Goal: Complete application form: Complete application form

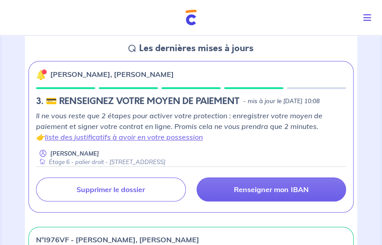
scroll to position [133, 0]
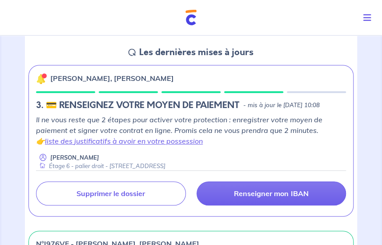
scroll to position [133, 0]
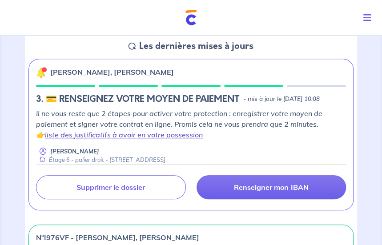
click at [86, 132] on link "liste des justificatifs à avoir en votre possession" at bounding box center [124, 134] width 158 height 9
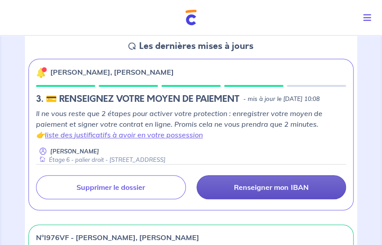
click at [280, 182] on link "Renseigner mon IBAN" at bounding box center [271, 187] width 150 height 24
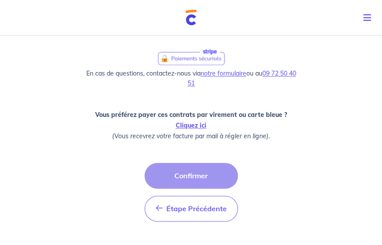
scroll to position [355, 0]
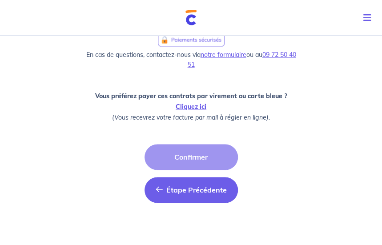
click at [178, 189] on span "Étape Précédente" at bounding box center [196, 189] width 60 height 9
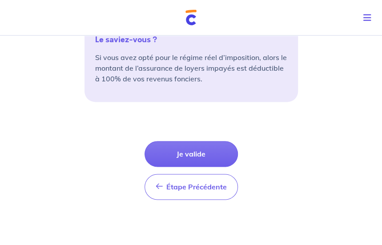
scroll to position [388, 0]
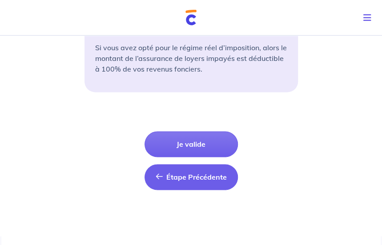
click at [189, 176] on span "Étape Précédente" at bounding box center [196, 176] width 60 height 9
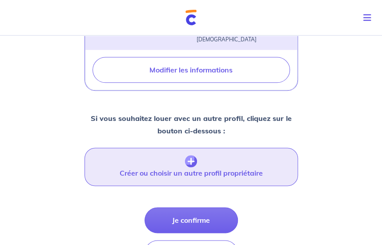
scroll to position [356, 0]
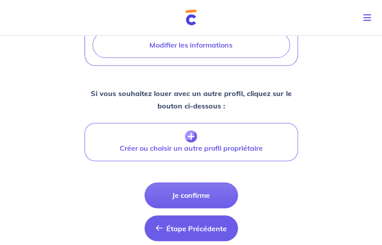
click at [193, 225] on button "Étape Précédente Précédent" at bounding box center [190, 228] width 93 height 26
select select "FR"
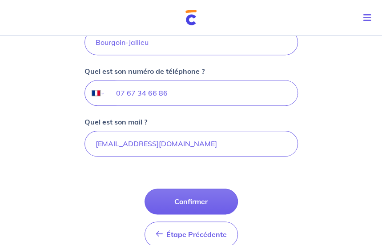
scroll to position [267, 0]
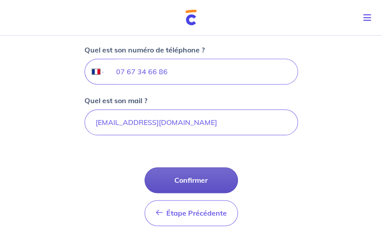
click at [207, 183] on button "Confirmer" at bounding box center [190, 180] width 93 height 26
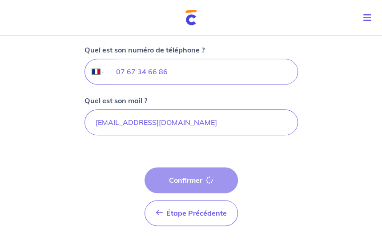
select select "FR"
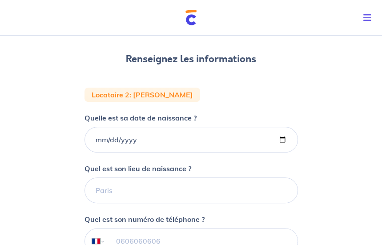
scroll to position [89, 0]
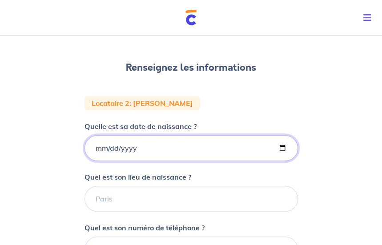
click at [97, 151] on input "Quelle est sa date de naissance ?" at bounding box center [190, 148] width 213 height 26
type input "[DATE]"
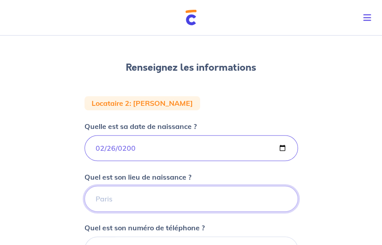
click at [141, 200] on input "Quel est son lieu de naissance ?" at bounding box center [190, 199] width 213 height 26
click at [138, 198] on input "BOURGOING JAILL" at bounding box center [190, 199] width 213 height 26
click at [165, 198] on input "BOURGOIN JAILL" at bounding box center [190, 199] width 213 height 26
click at [145, 200] on input "BOURGOIN JAILLEU" at bounding box center [190, 199] width 213 height 26
click at [152, 200] on input "BOURGOIN JALLEU" at bounding box center [190, 199] width 213 height 26
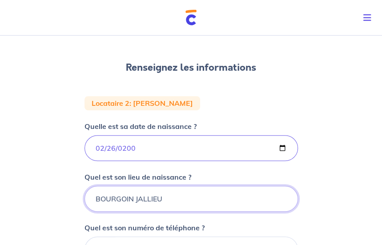
type input "BOURGOIN JALLIEU"
click at [318, 175] on div "2 3 4 Informations locataire Informations bail Informations paiement Signature …" at bounding box center [191, 196] width 382 height 507
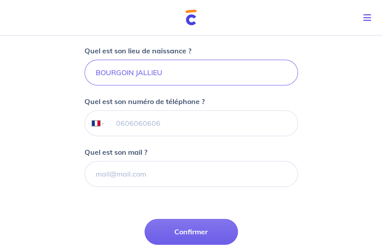
scroll to position [222, 0]
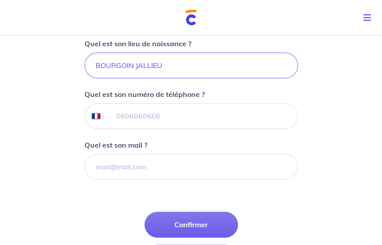
click at [118, 116] on input "tel" at bounding box center [201, 116] width 192 height 25
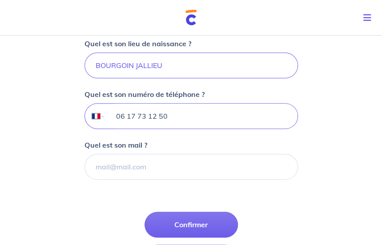
type input "06 17 73 12 50"
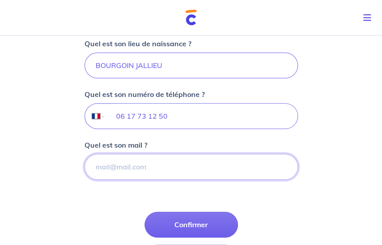
click at [108, 166] on input "Quel est son mail ?" at bounding box center [190, 167] width 213 height 26
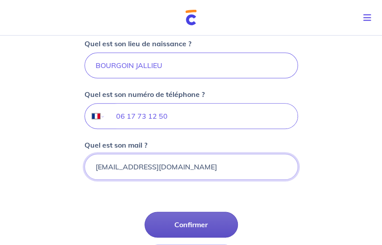
type input "[EMAIL_ADDRESS][DOMAIN_NAME]"
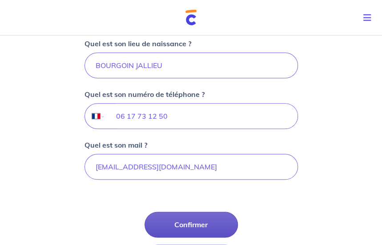
click at [198, 223] on button "Confirmer" at bounding box center [190, 225] width 93 height 26
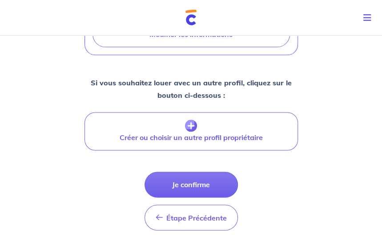
scroll to position [400, 0]
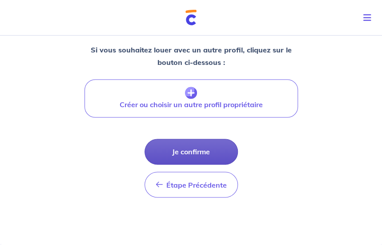
click at [196, 145] on button "Je confirme" at bounding box center [190, 152] width 93 height 26
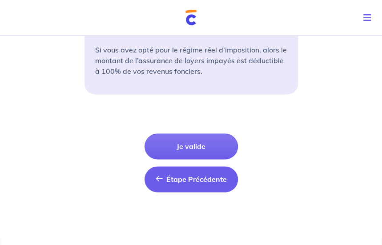
scroll to position [388, 0]
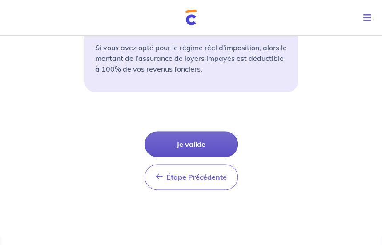
click at [192, 141] on button "Je valide" at bounding box center [190, 144] width 93 height 26
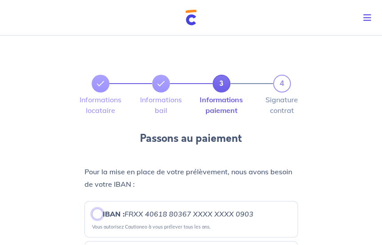
click at [98, 214] on input "IBAN : FRXX [FINANCIAL_ID] XXXX XXXX 0903" at bounding box center [97, 213] width 11 height 11
radio input "true"
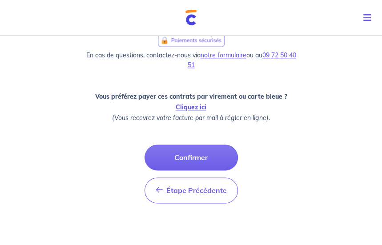
scroll to position [355, 0]
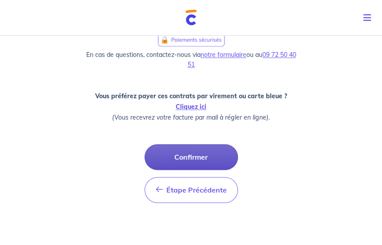
click at [189, 160] on button "Confirmer" at bounding box center [190, 157] width 93 height 26
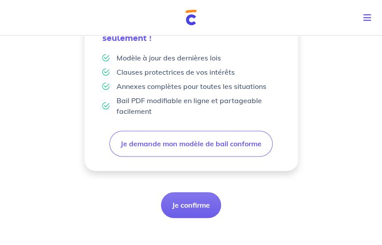
scroll to position [311, 0]
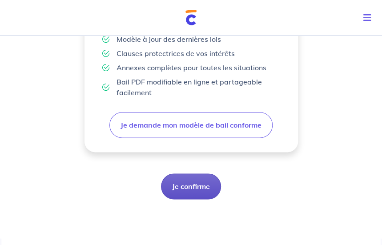
click at [199, 192] on button "Je confirme" at bounding box center [191, 186] width 60 height 26
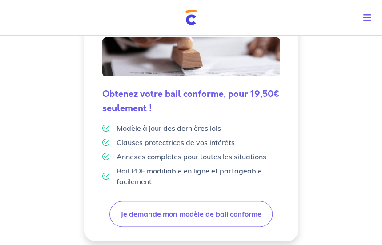
scroll to position [314, 0]
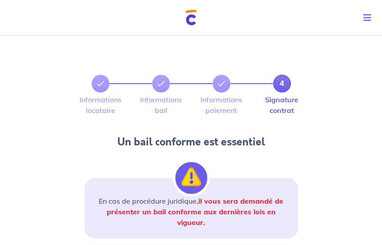
click at [368, 17] on icon "Toggle navigation" at bounding box center [367, 17] width 8 height 9
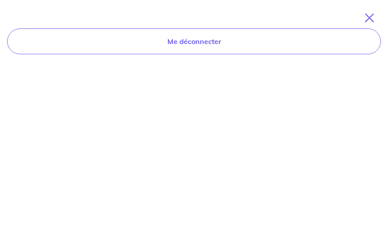
click at [371, 15] on icon "Toggle navigation" at bounding box center [369, 17] width 9 height 9
